Goal: Task Accomplishment & Management: Use online tool/utility

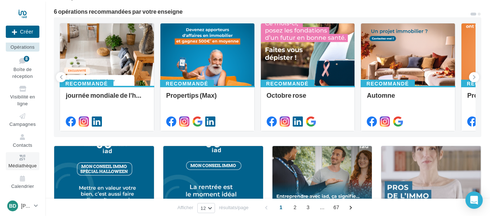
scroll to position [72, 0]
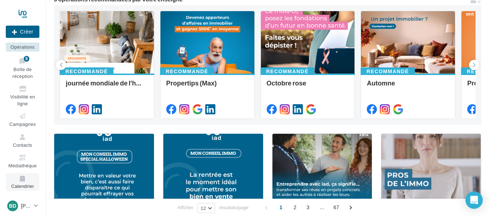
click at [23, 182] on icon at bounding box center [22, 179] width 29 height 8
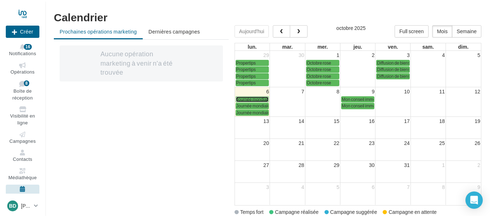
click at [256, 99] on span "Journée mondiale de l'habitat" at bounding box center [263, 99] width 55 height 5
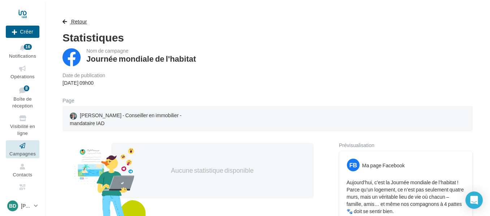
click at [65, 21] on span "button" at bounding box center [64, 21] width 4 height 5
click at [64, 21] on span "button" at bounding box center [64, 21] width 4 height 5
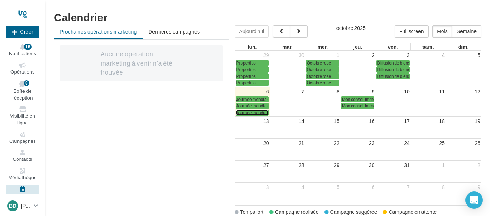
click at [251, 114] on span "Journée mondiale de l'habitat" at bounding box center [263, 112] width 55 height 5
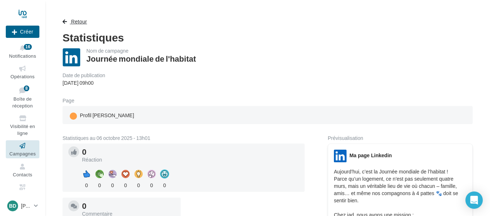
click at [65, 21] on span "button" at bounding box center [64, 21] width 4 height 5
click at [64, 22] on span "button" at bounding box center [64, 21] width 4 height 5
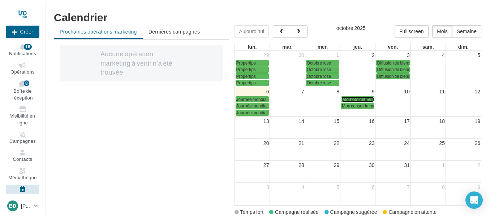
click at [354, 99] on span "Mon conseil immo ([DATE])" at bounding box center [367, 99] width 51 height 5
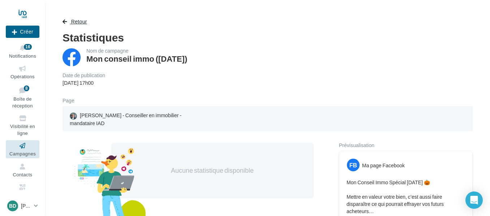
click at [65, 22] on span "button" at bounding box center [64, 21] width 4 height 5
